Goal: Task Accomplishment & Management: Use online tool/utility

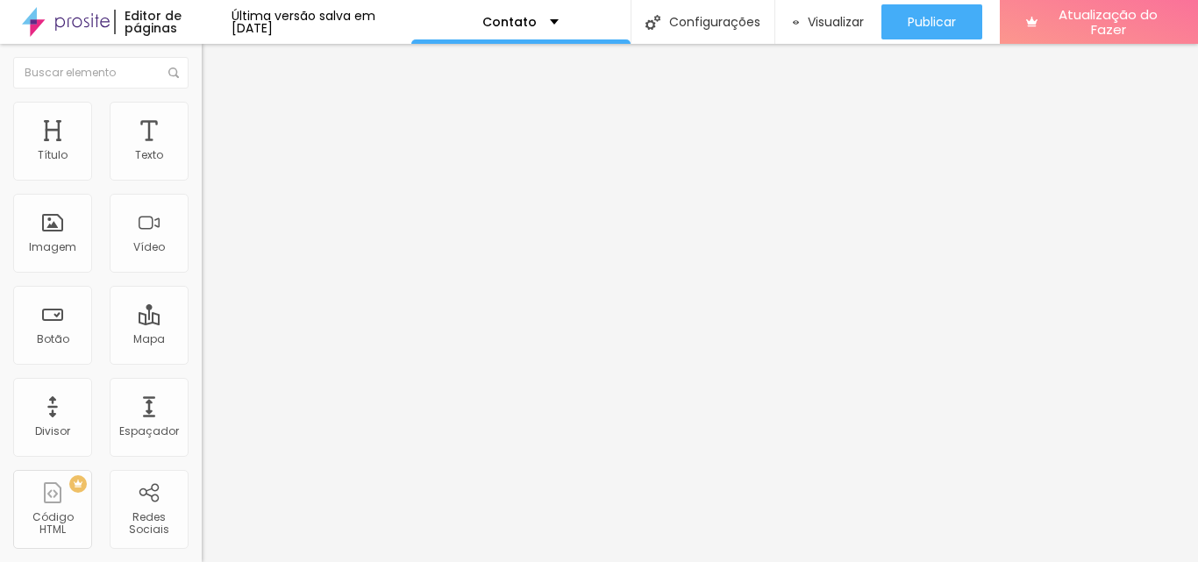
click at [218, 118] on font "Estilo" at bounding box center [231, 113] width 27 height 15
click at [218, 124] on font "Avançado" at bounding box center [247, 131] width 58 height 15
click at [202, 95] on li "Conteúdo" at bounding box center [303, 93] width 202 height 18
click at [202, 165] on input "Alboom [GEOGRAPHIC_DATA]" at bounding box center [307, 156] width 211 height 18
click at [537, 25] on font "Contato" at bounding box center [509, 22] width 54 height 18
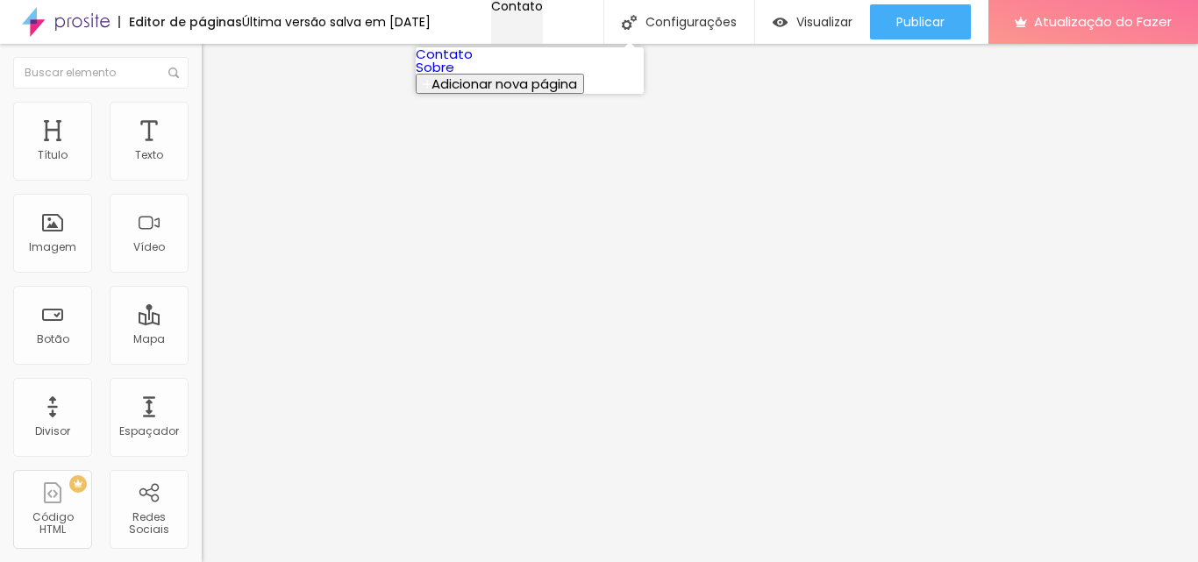
click at [543, 15] on font "Contato" at bounding box center [517, 6] width 52 height 18
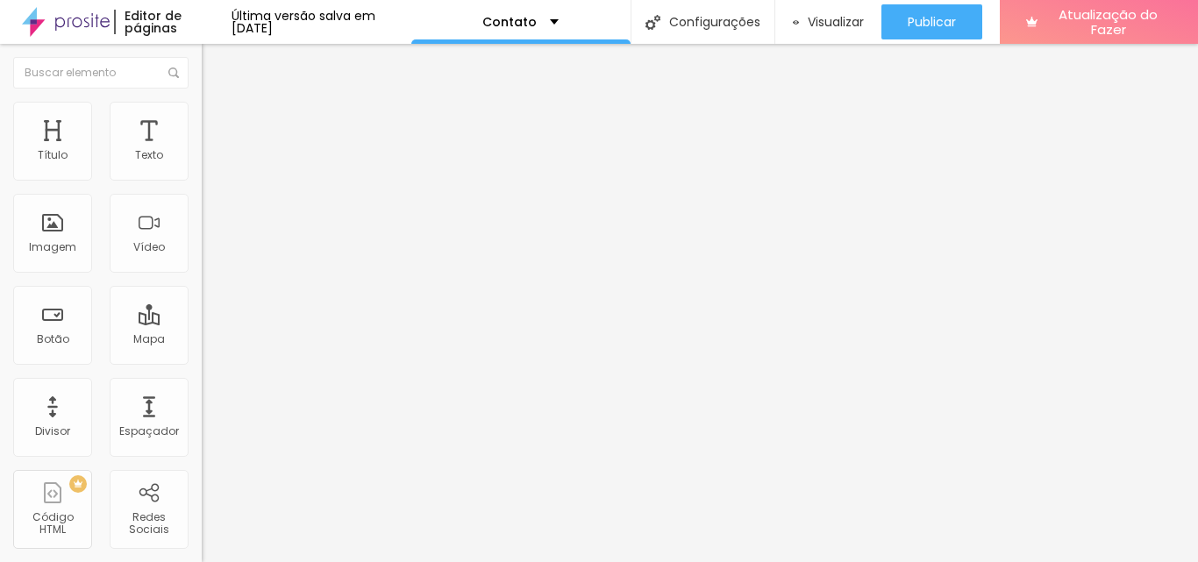
click at [218, 121] on font "Estilo" at bounding box center [231, 113] width 27 height 15
click at [218, 124] on font "Avançado" at bounding box center [247, 131] width 58 height 15
click at [215, 66] on div "Editar nulo" at bounding box center [260, 64] width 91 height 14
click at [131, 329] on div "Mapa" at bounding box center [149, 325] width 79 height 79
click at [131, 352] on div "Mapa" at bounding box center [149, 325] width 79 height 79
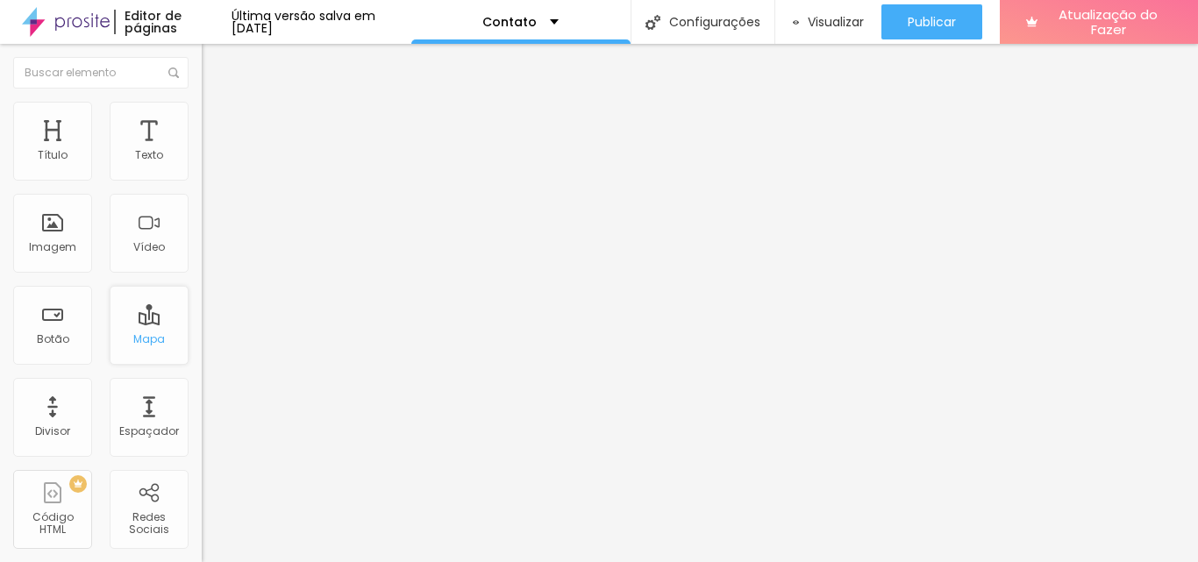
click at [131, 352] on div "Mapa" at bounding box center [149, 325] width 79 height 79
click at [202, 59] on button "Editar nulo" at bounding box center [303, 64] width 202 height 40
click at [215, 57] on img "button" at bounding box center [222, 64] width 14 height 14
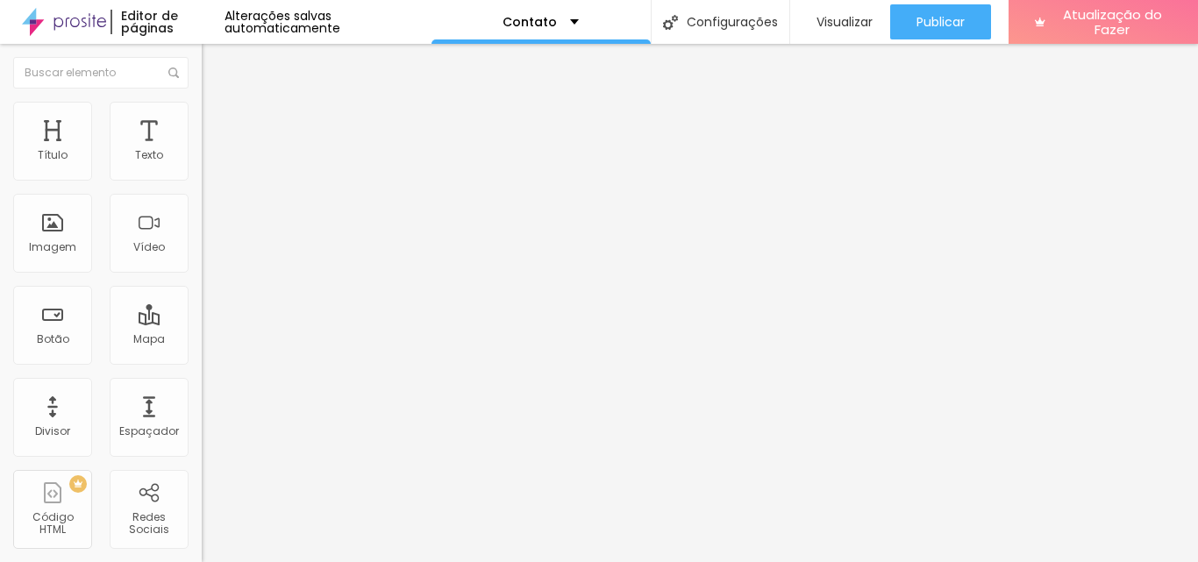
click at [262, 14] on font "Alterações salvas automaticamente" at bounding box center [283, 22] width 116 height 30
click at [808, 15] on div "Visualizar" at bounding box center [840, 22] width 65 height 15
click at [310, 21] on font "Alterações salvas automaticamente" at bounding box center [283, 22] width 116 height 30
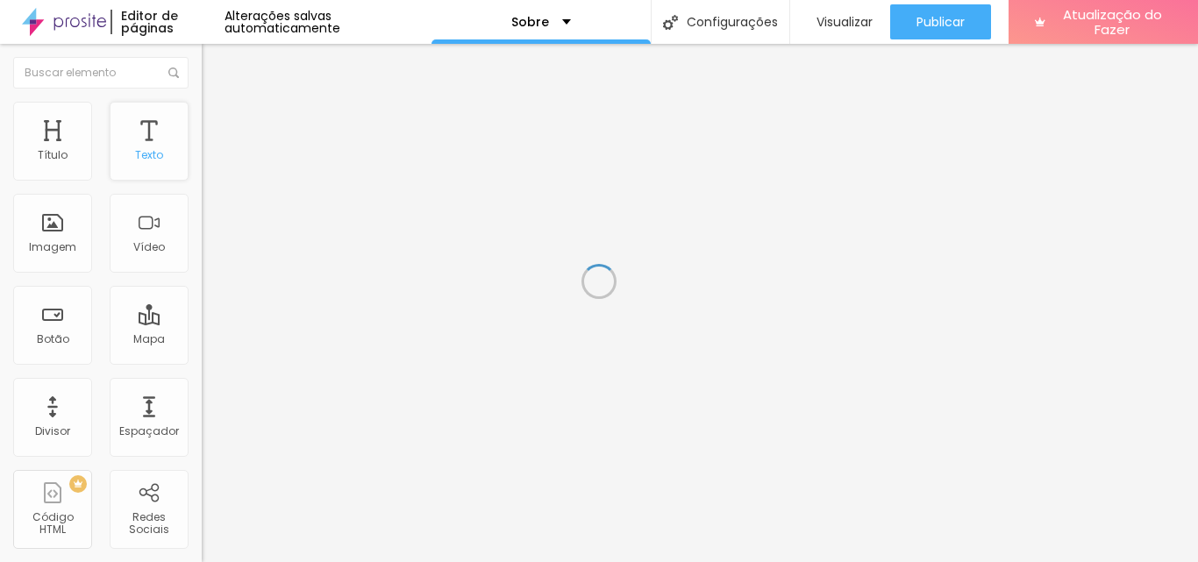
click at [136, 172] on div "Texto" at bounding box center [149, 141] width 79 height 79
click at [131, 170] on div "Texto" at bounding box center [149, 141] width 79 height 79
click at [202, 115] on li "Avançado" at bounding box center [303, 111] width 202 height 18
click at [202, 102] on li "Estilo" at bounding box center [303, 93] width 202 height 18
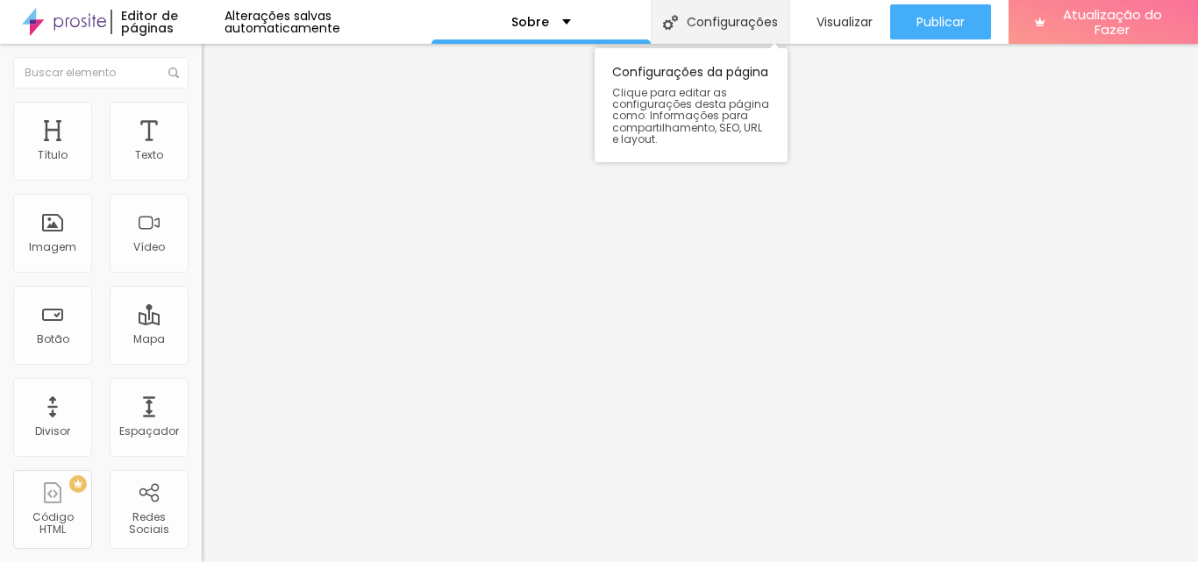
click at [739, 27] on font "Configurações" at bounding box center [732, 22] width 91 height 18
